Goal: Use online tool/utility: Utilize a website feature to perform a specific function

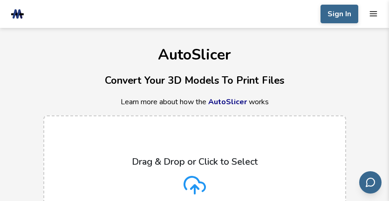
click at [212, 169] on div "Drag & Drop or Click to Select Supported format: .stls, .obj, .zips, folders (M…" at bounding box center [194, 186] width 163 height 58
click at [0, 0] on input "Drag & Drop or Click to Select Supported format: .stls, .obj, .zips, folders (M…" at bounding box center [0, 0] width 0 height 0
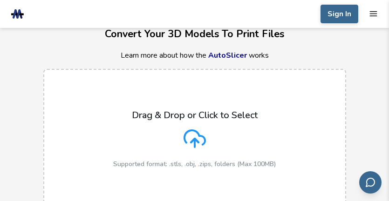
click at [201, 131] on icon at bounding box center [195, 139] width 22 height 22
click at [0, 0] on input "Drag & Drop or Click to Select Supported format: .stls, .obj, .zips, folders (M…" at bounding box center [0, 0] width 0 height 0
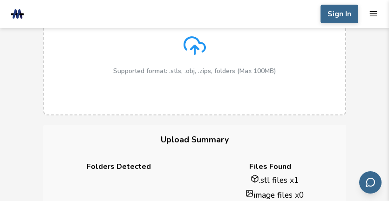
scroll to position [233, 0]
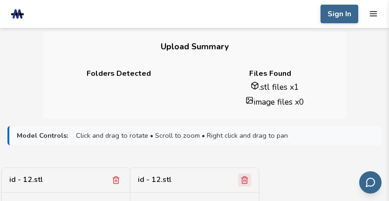
click at [247, 180] on icon "Remove model" at bounding box center [244, 180] width 5 height 7
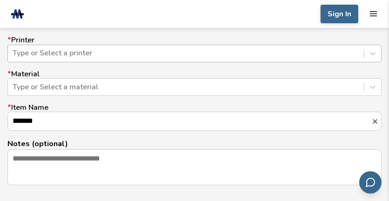
scroll to position [661, 0]
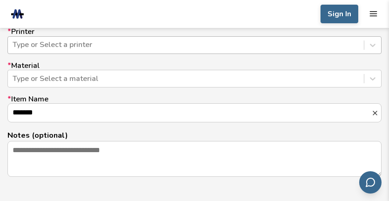
click at [166, 54] on div "Type or Select a printer" at bounding box center [194, 45] width 374 height 18
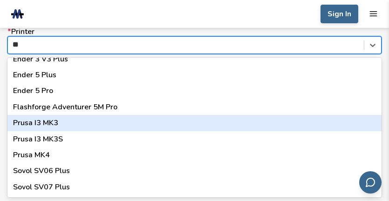
scroll to position [0, 0]
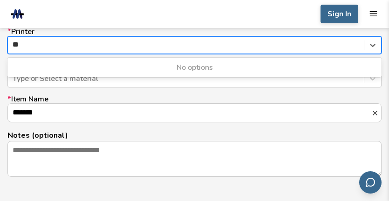
type input "*"
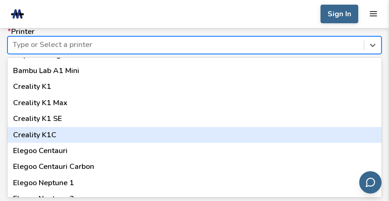
scroll to position [233, 0]
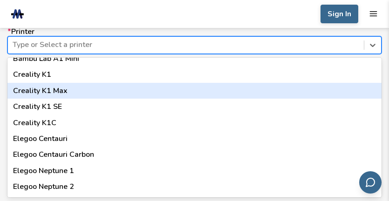
click at [69, 95] on div "Creality K1 Max" at bounding box center [194, 91] width 374 height 16
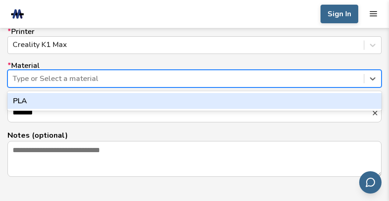
click at [75, 86] on div "Type or Select a material" at bounding box center [194, 79] width 374 height 18
click at [60, 100] on div "PLA" at bounding box center [194, 101] width 374 height 16
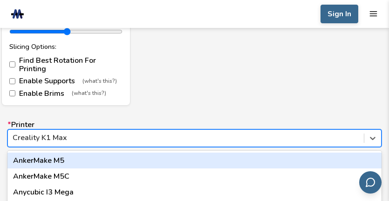
scroll to position [661, 0]
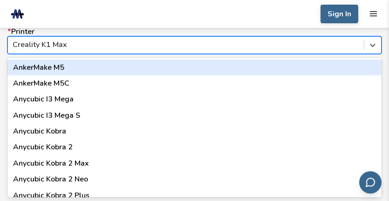
click at [93, 54] on div "62 results available. Use Up and Down to choose options, press Enter to select …" at bounding box center [194, 45] width 374 height 18
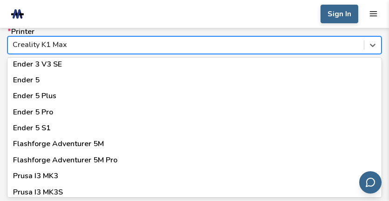
scroll to position [746, 0]
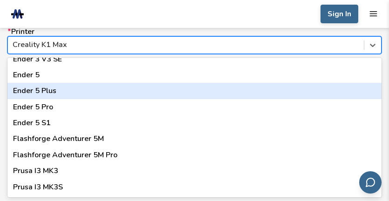
click at [66, 89] on div "Ender 5 Plus" at bounding box center [194, 91] width 374 height 16
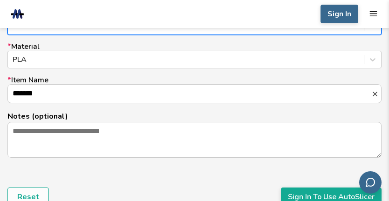
scroll to position [708, 0]
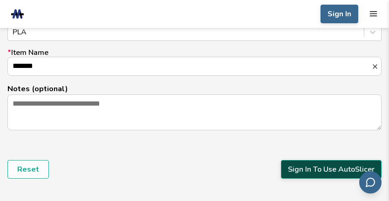
click at [314, 167] on button "Sign In To Use AutoSlicer" at bounding box center [331, 169] width 101 height 19
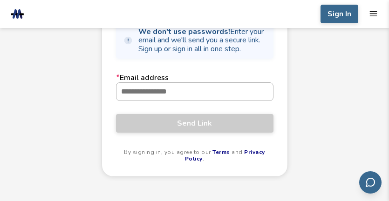
click at [176, 95] on input "* Email address" at bounding box center [195, 92] width 157 height 18
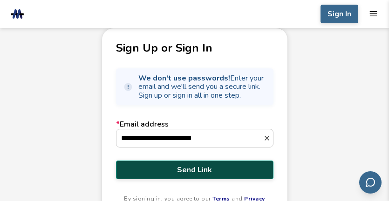
type input "**********"
click at [230, 171] on span "Send Link" at bounding box center [195, 170] width 144 height 8
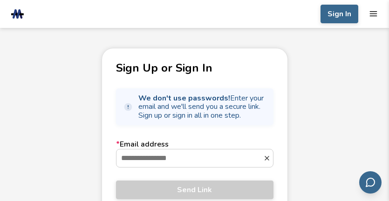
scroll to position [0, 0]
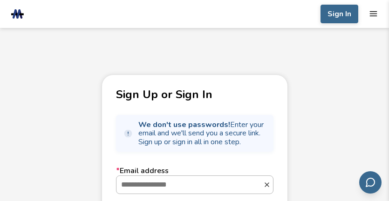
click at [159, 184] on input "* Email address" at bounding box center [190, 185] width 147 height 18
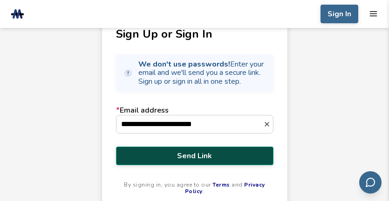
scroll to position [140, 0]
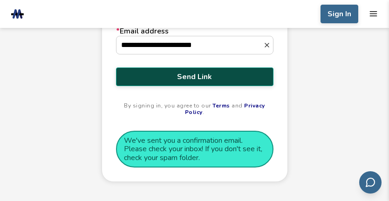
type input "**********"
click at [221, 80] on span "Send Link" at bounding box center [195, 77] width 144 height 8
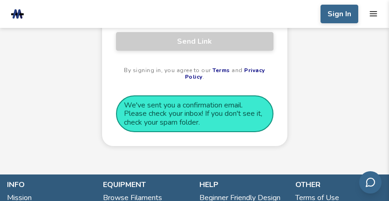
scroll to position [233, 0]
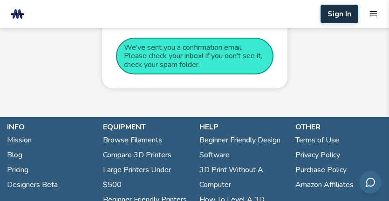
click at [337, 10] on button "Sign In" at bounding box center [340, 14] width 38 height 19
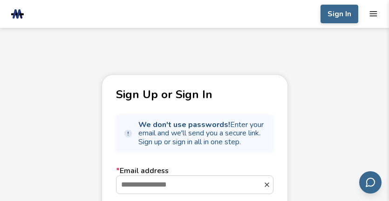
scroll to position [93, 0]
